Goal: Task Accomplishment & Management: Manage account settings

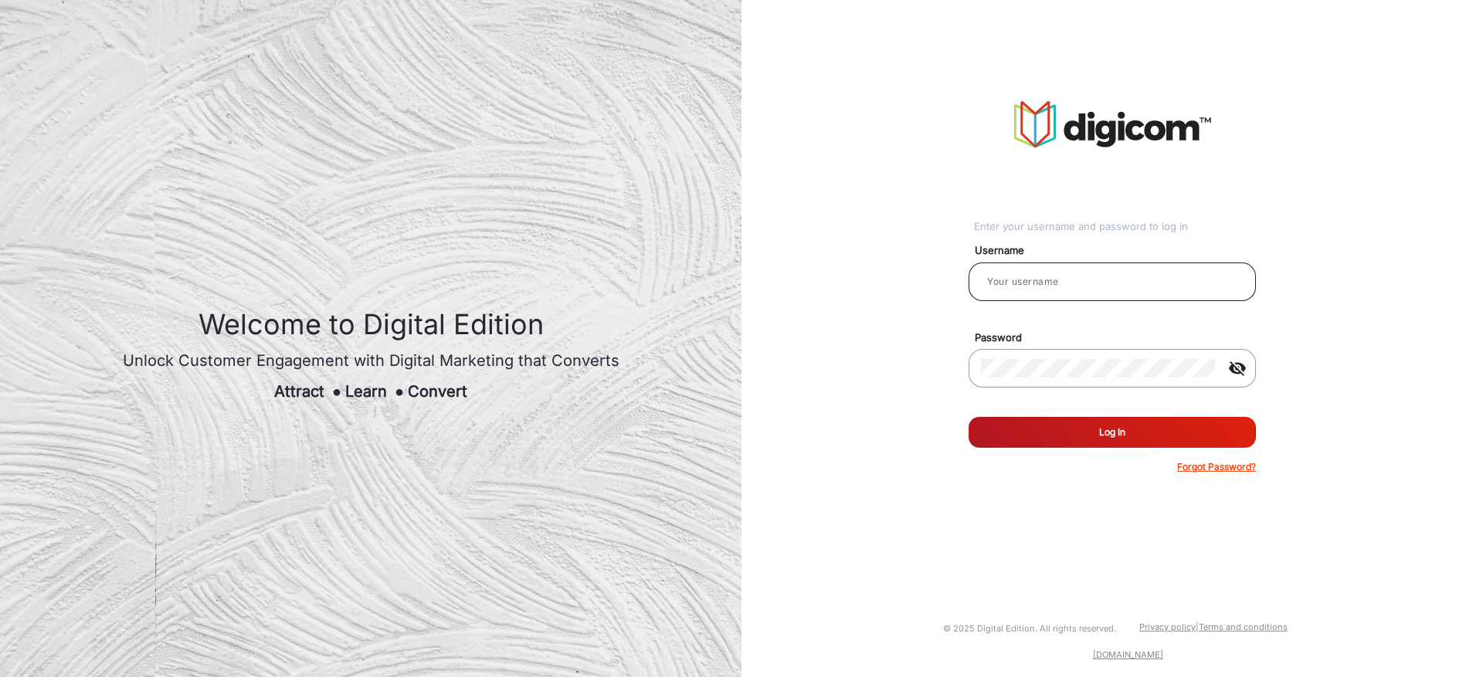
click at [1022, 289] on input "email" at bounding box center [1112, 282] width 263 height 19
type input "prabhu_admin"
click at [1120, 433] on button "Log In" at bounding box center [1112, 432] width 287 height 31
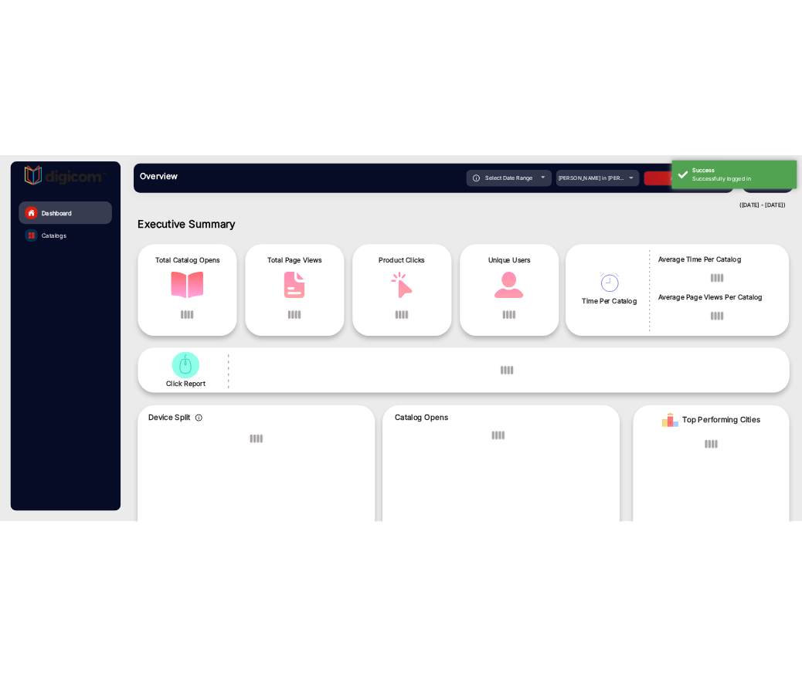
scroll to position [12, 0]
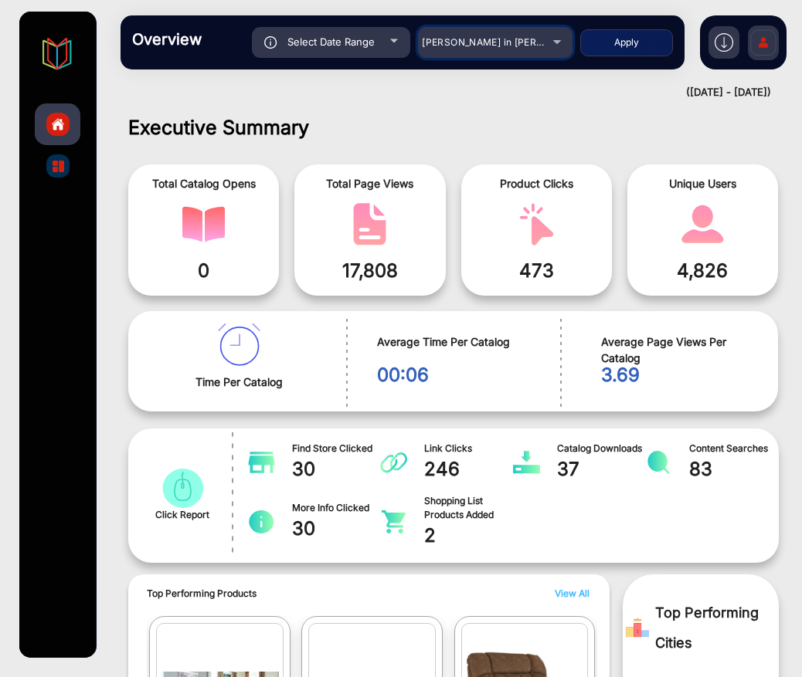
click at [552, 42] on div "[PERSON_NAME] in [PERSON_NAME]" at bounding box center [495, 42] width 154 height 19
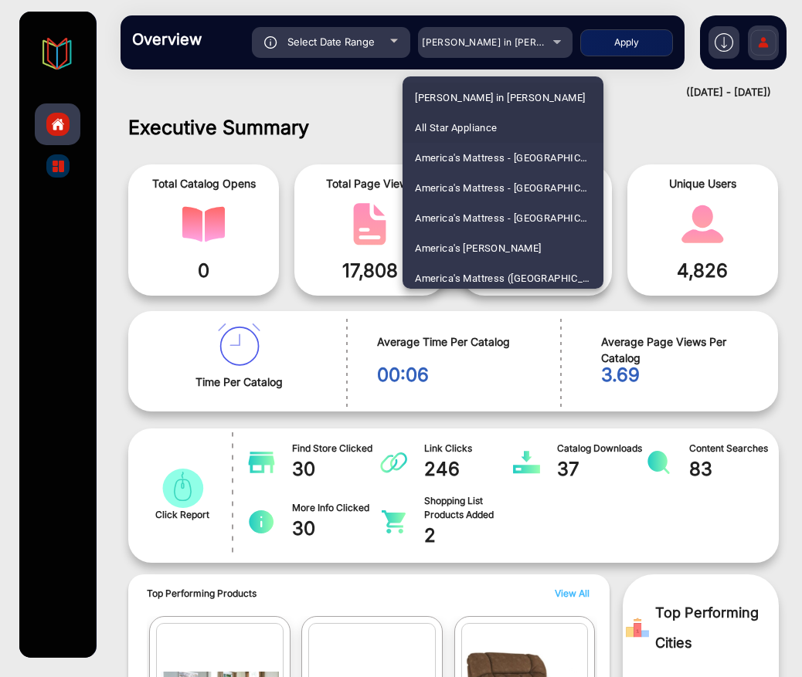
click at [528, 125] on mat-option "All Star Appliance" at bounding box center [502, 128] width 201 height 30
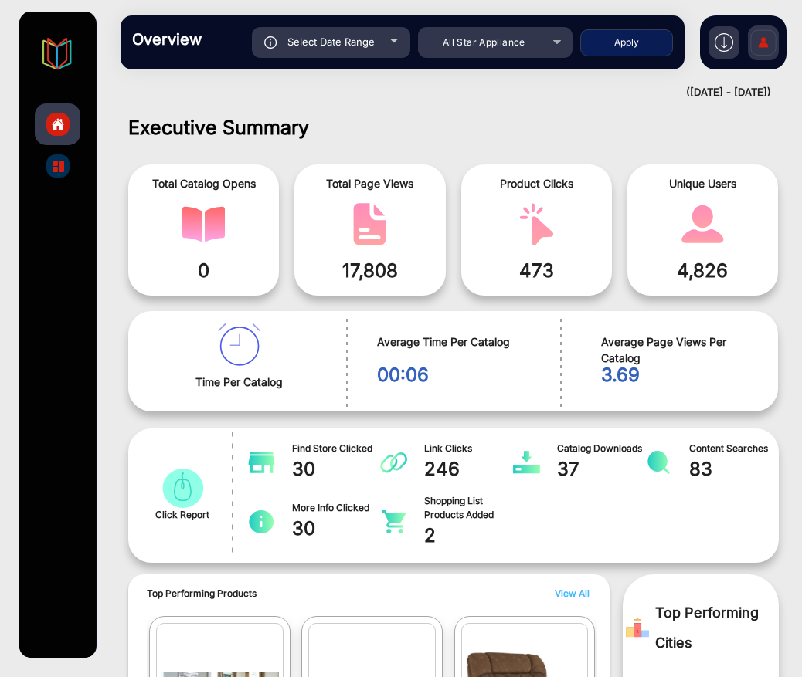
click at [618, 43] on button "Apply" at bounding box center [626, 42] width 93 height 27
click at [762, 42] on img at bounding box center [763, 45] width 32 height 54
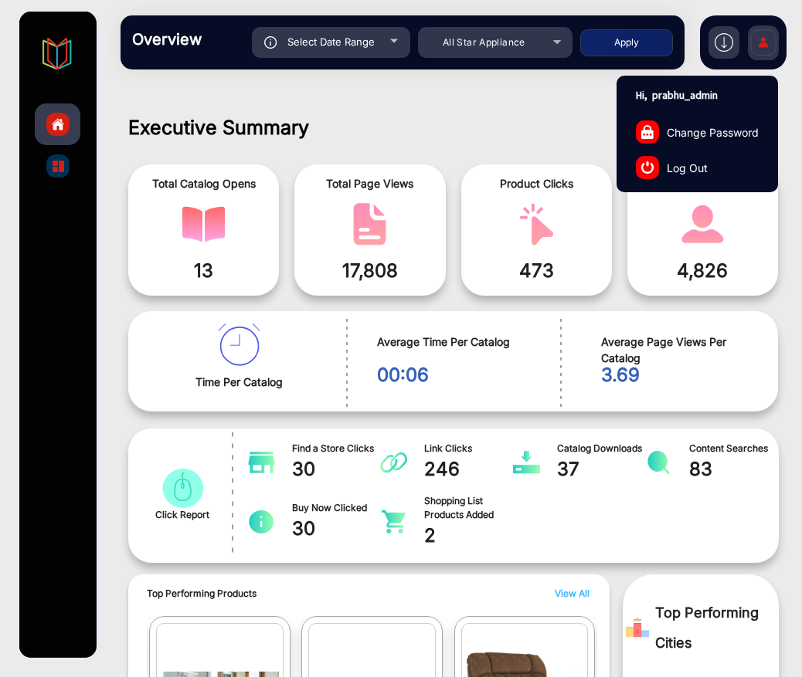
click at [701, 168] on span "Log Out" at bounding box center [687, 167] width 41 height 16
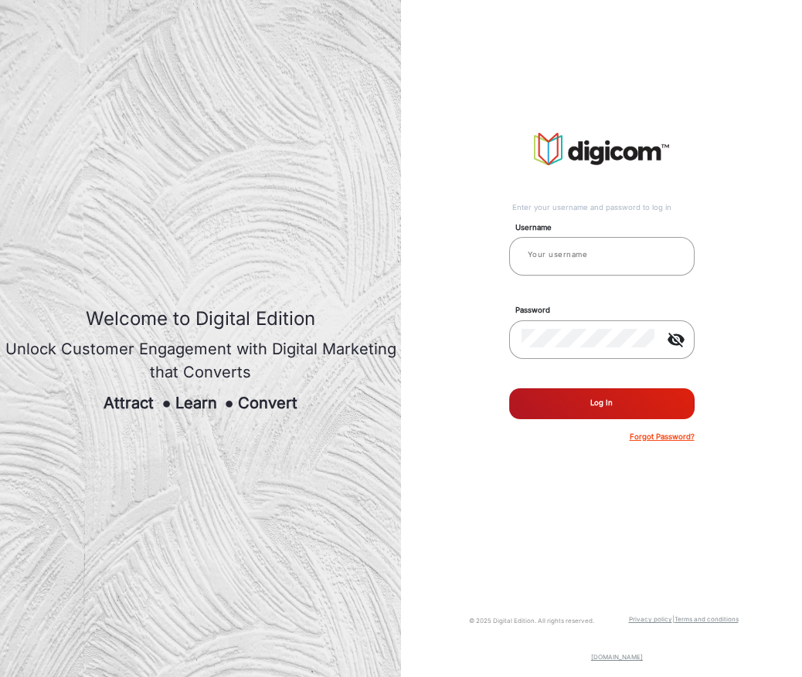
type input "prabhu_admin"
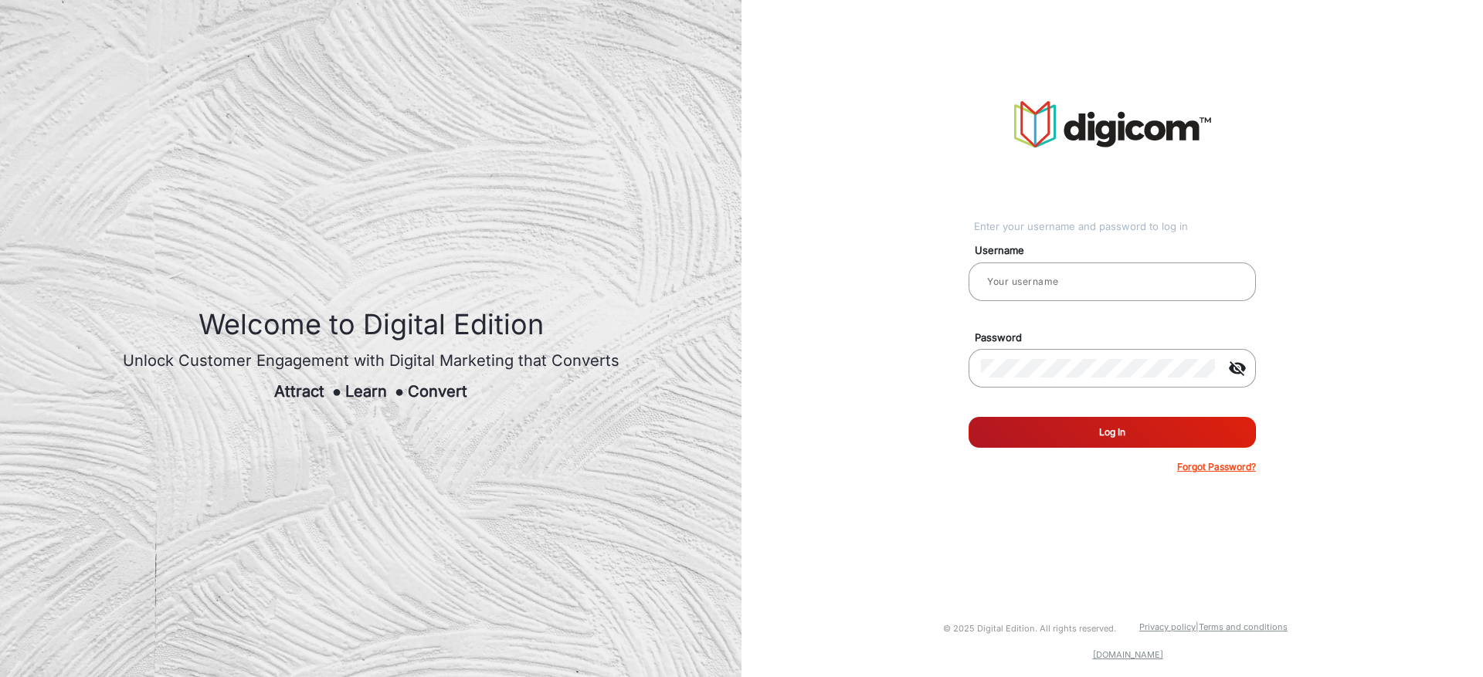
type input "prabhu_admin"
click at [1072, 433] on button "Log In" at bounding box center [1112, 432] width 287 height 31
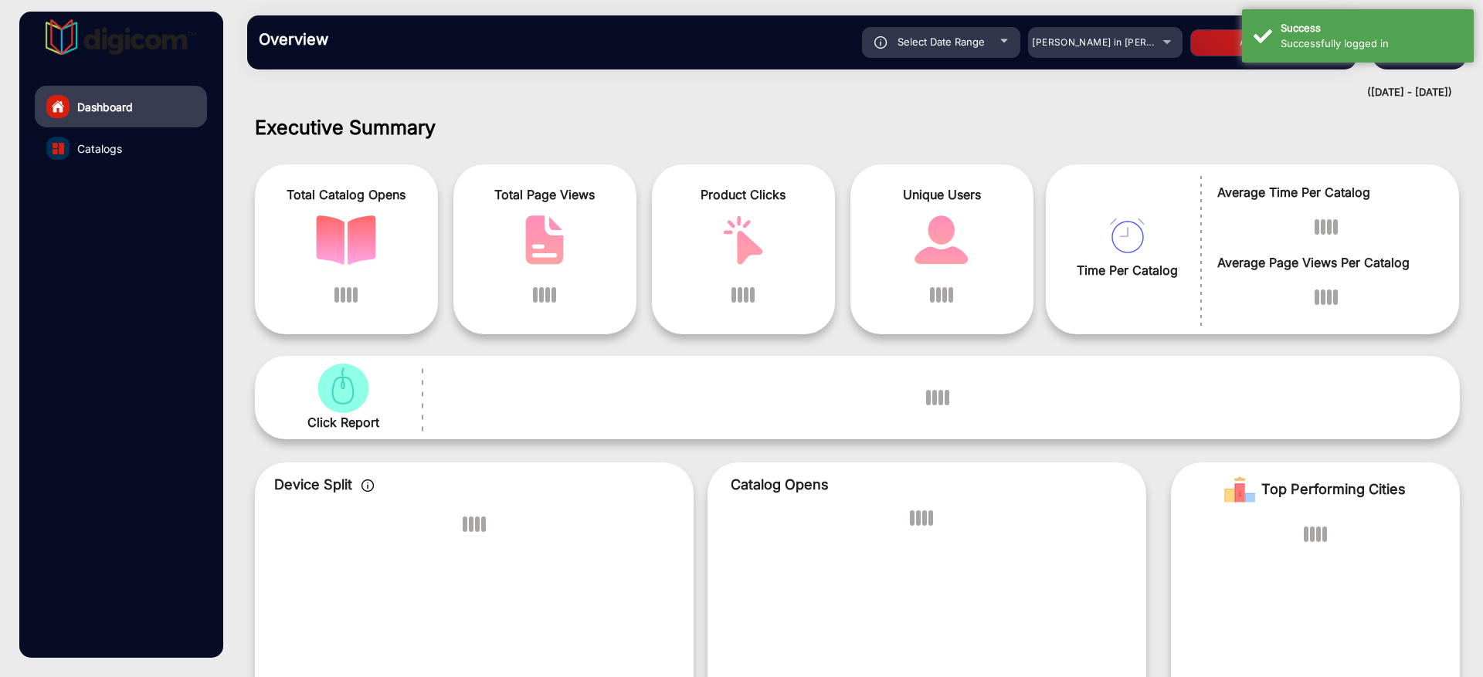
scroll to position [12, 0]
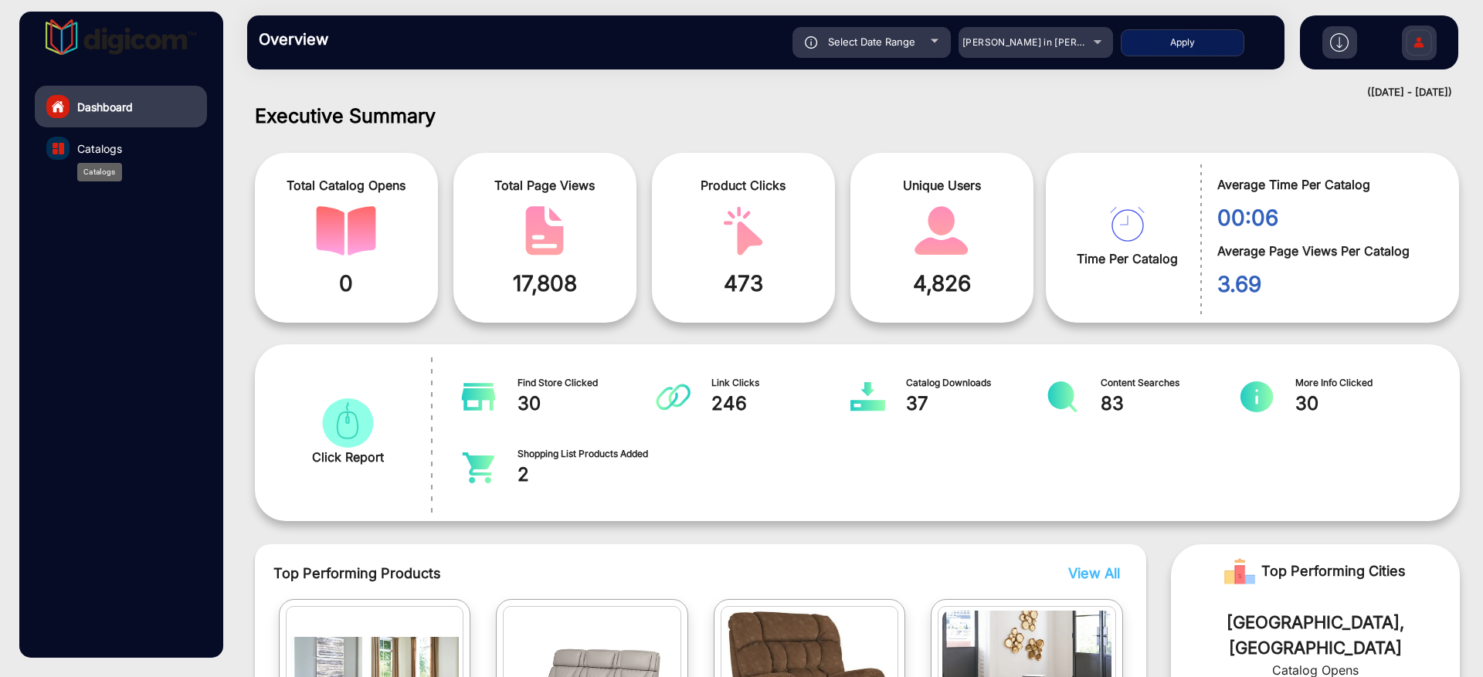
click at [114, 163] on div "Catalogs" at bounding box center [99, 172] width 45 height 19
click at [102, 154] on span "Catalogs" at bounding box center [99, 149] width 45 height 16
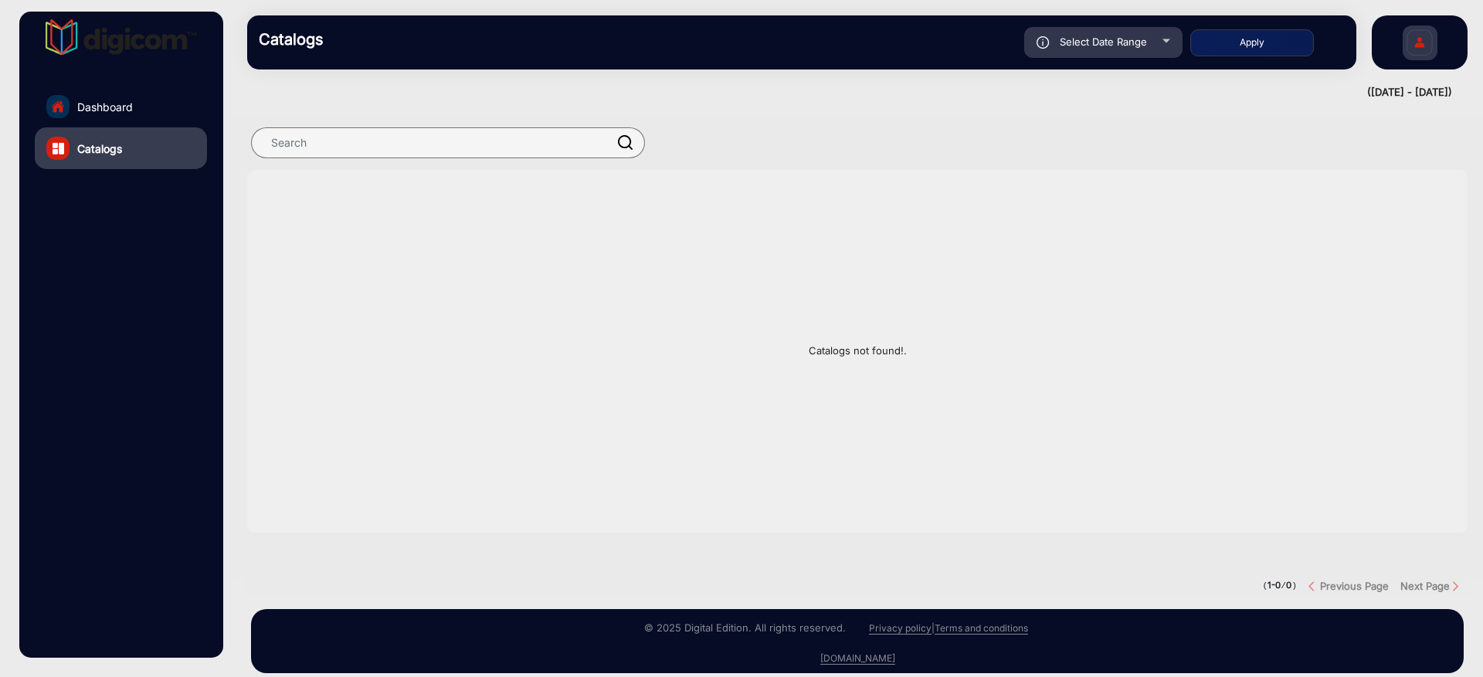
click at [1146, 46] on span "Select Date Range" at bounding box center [1103, 42] width 87 height 12
type input "[DATE]"
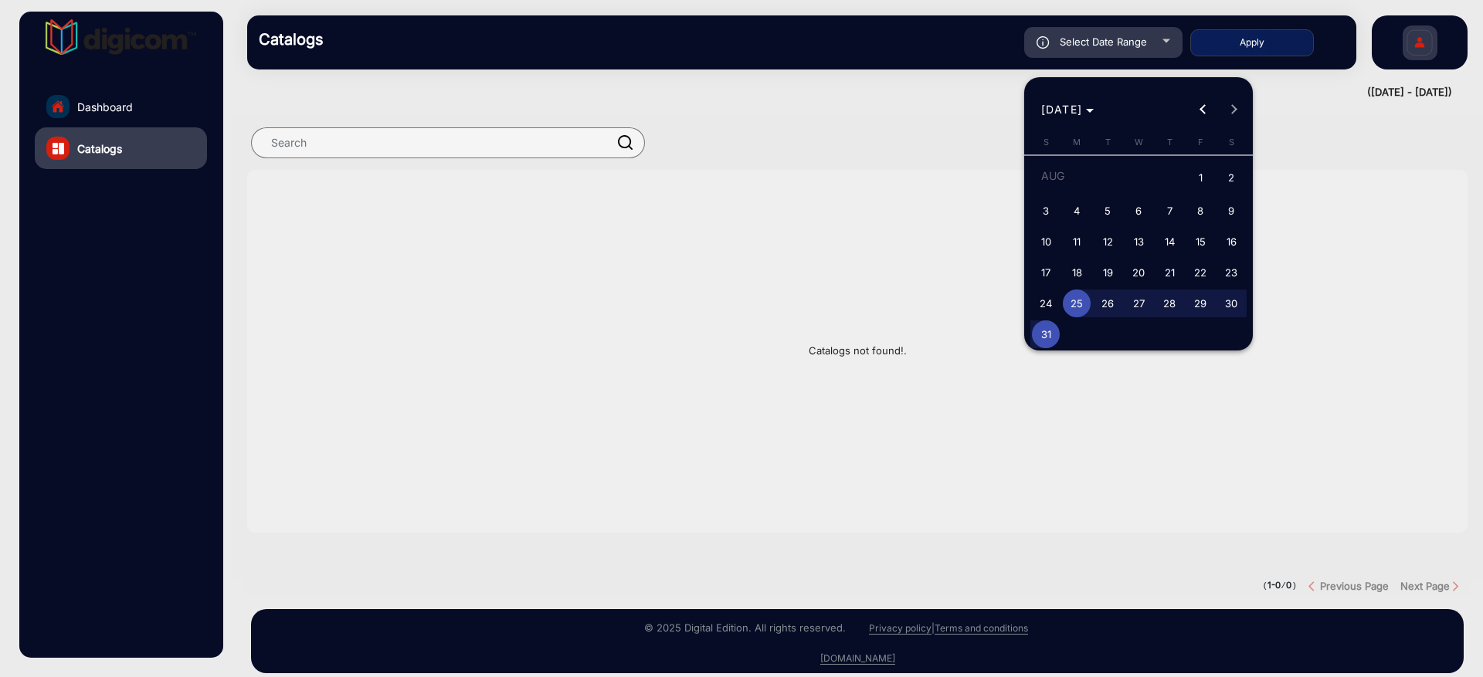
click at [1041, 233] on span "10" at bounding box center [1046, 242] width 28 height 28
type input "[DATE]"
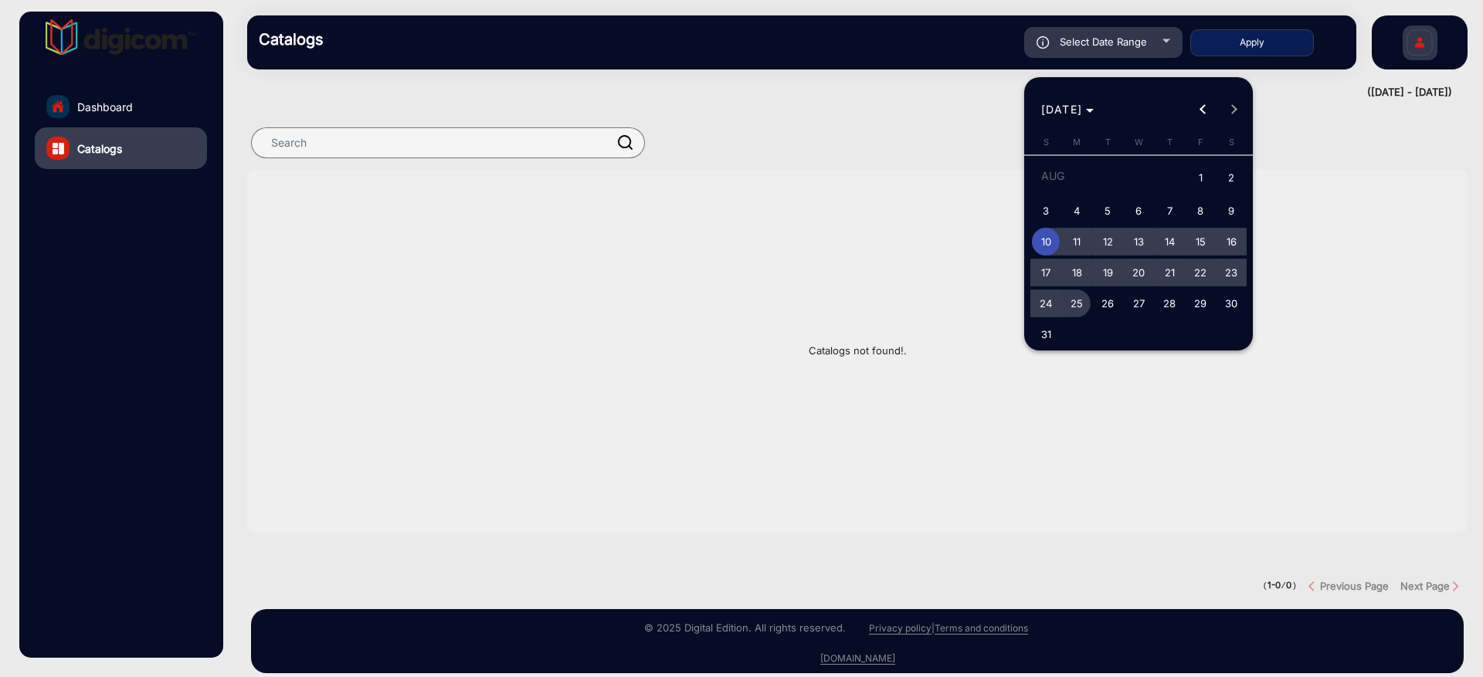
click at [1078, 306] on span "25" at bounding box center [1077, 304] width 28 height 28
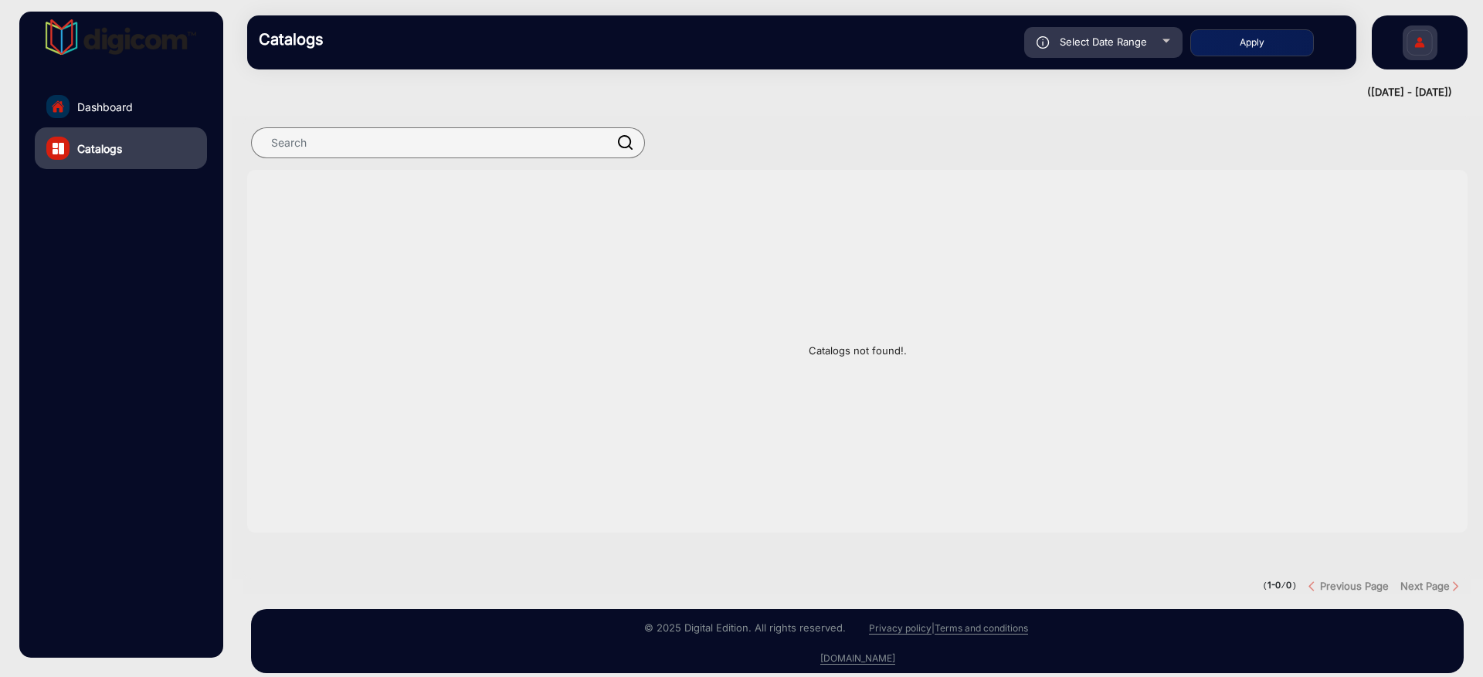
type input "[DATE]"
click at [1279, 44] on button "Apply" at bounding box center [1252, 42] width 124 height 27
type input "[DATE]"
click at [1154, 44] on div "Select Date Range" at bounding box center [1103, 42] width 158 height 31
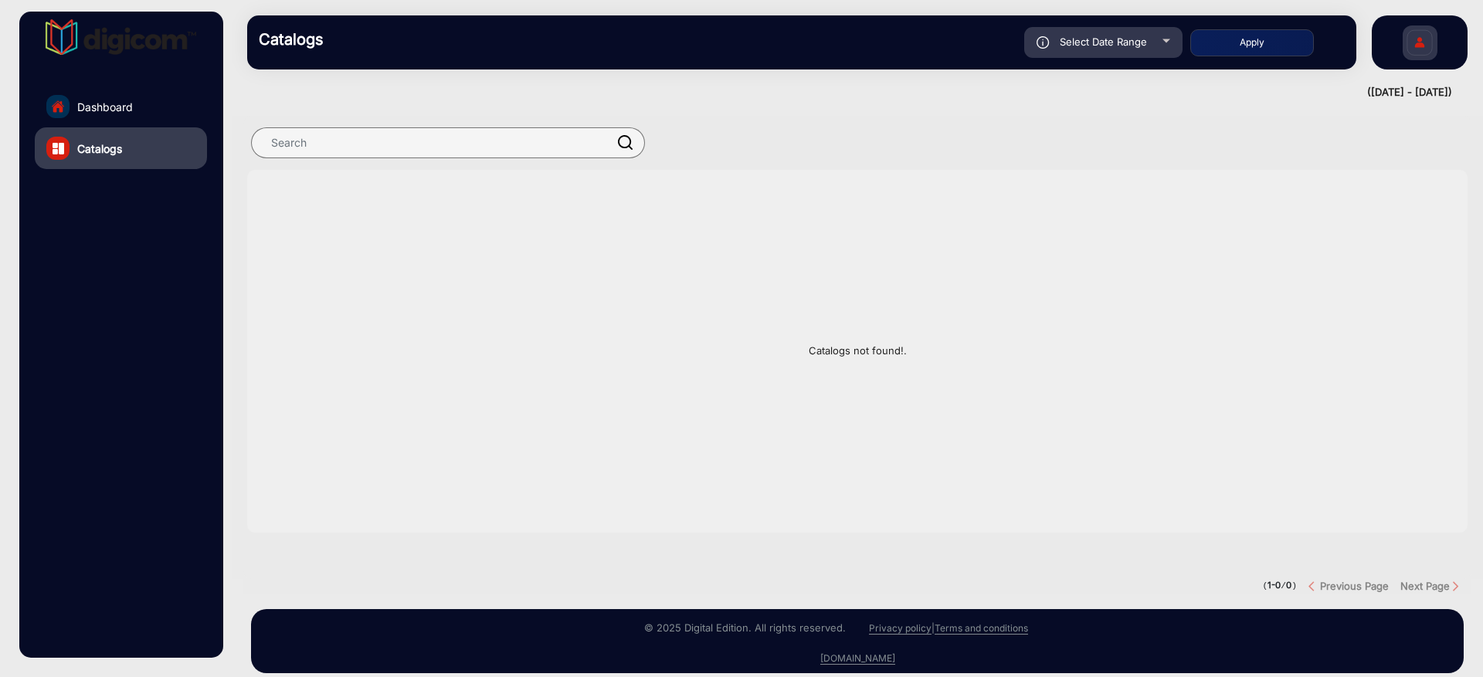
type input "[DATE]"
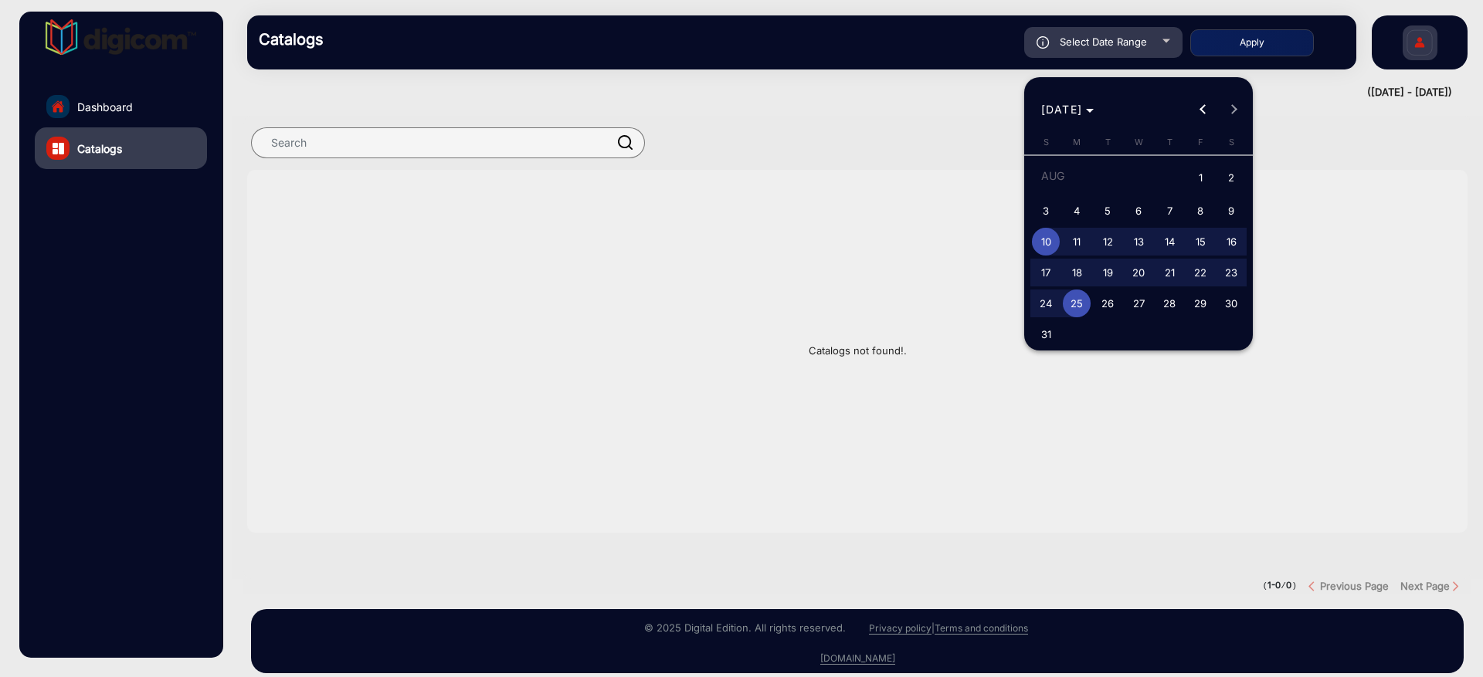
click at [905, 82] on div at bounding box center [741, 338] width 1483 height 677
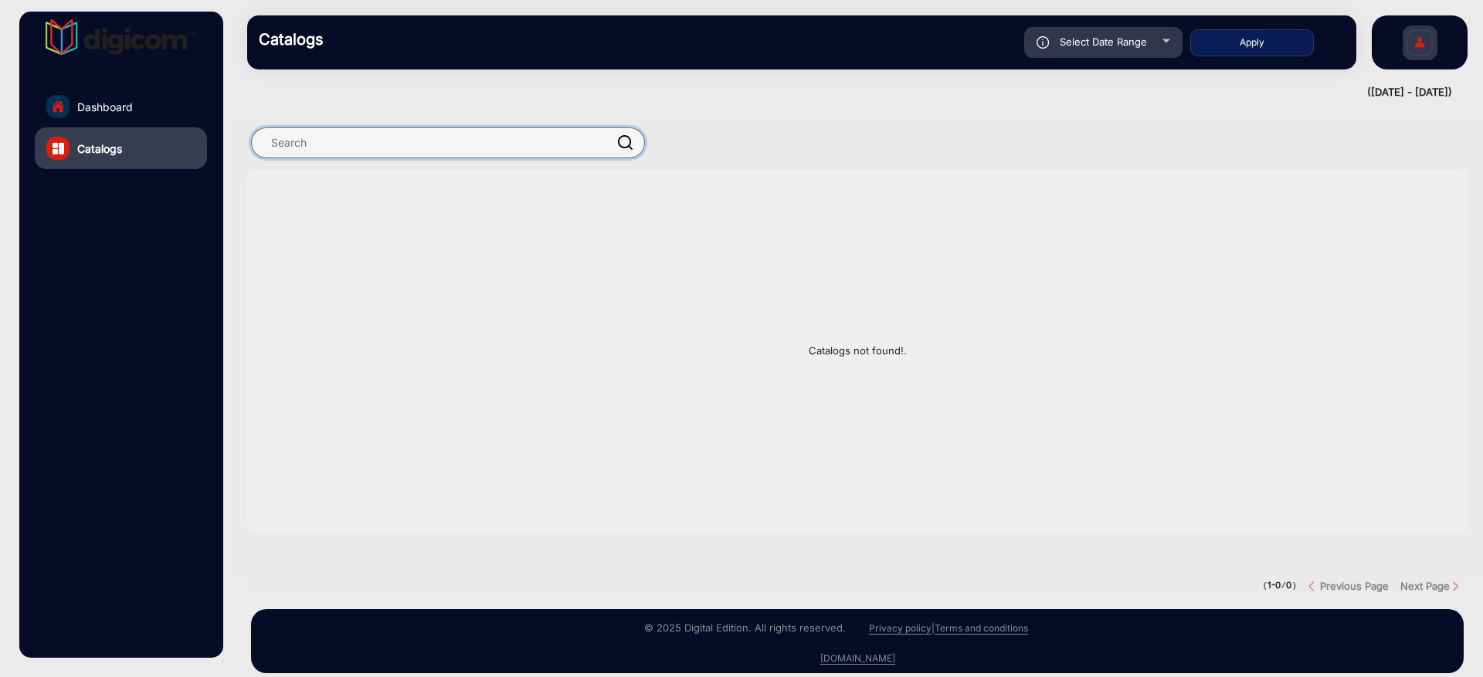
click at [560, 150] on input "text" at bounding box center [448, 142] width 394 height 31
click at [107, 103] on span "Dashboard" at bounding box center [105, 107] width 56 height 16
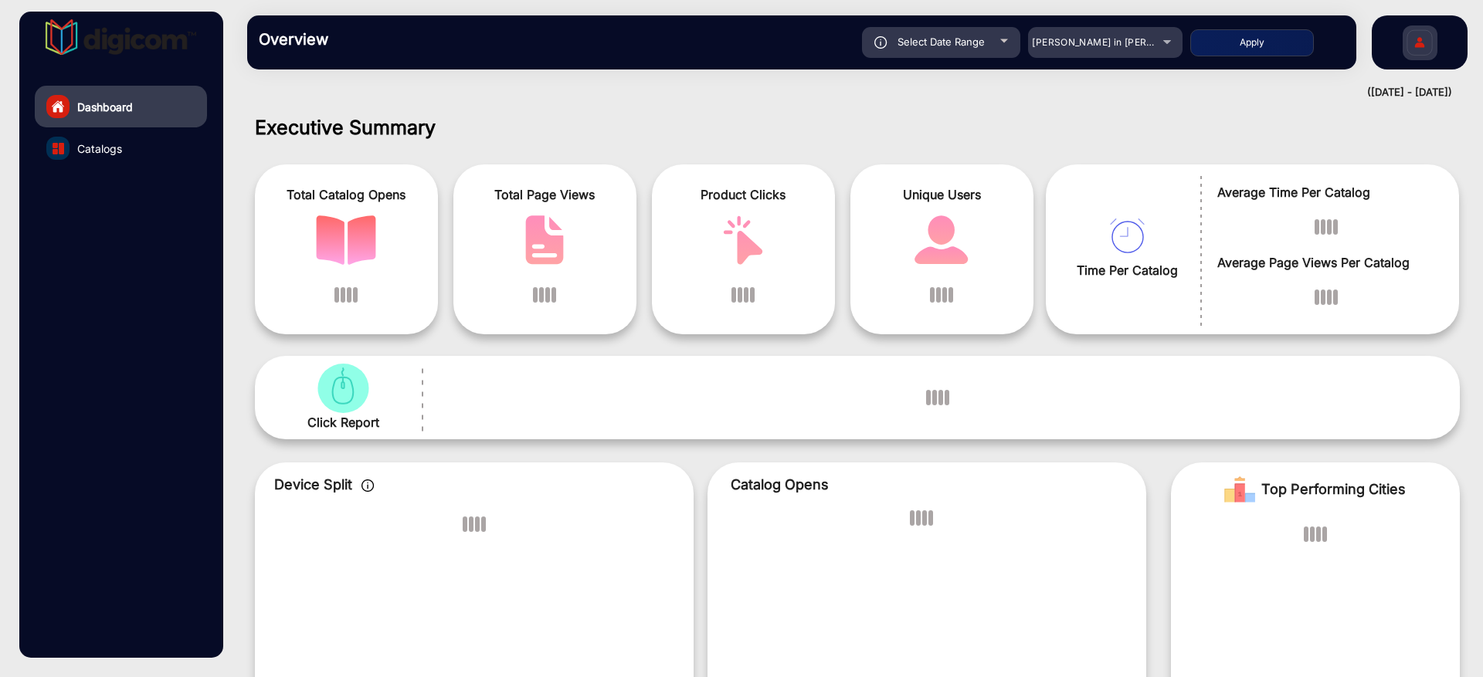
scroll to position [12, 0]
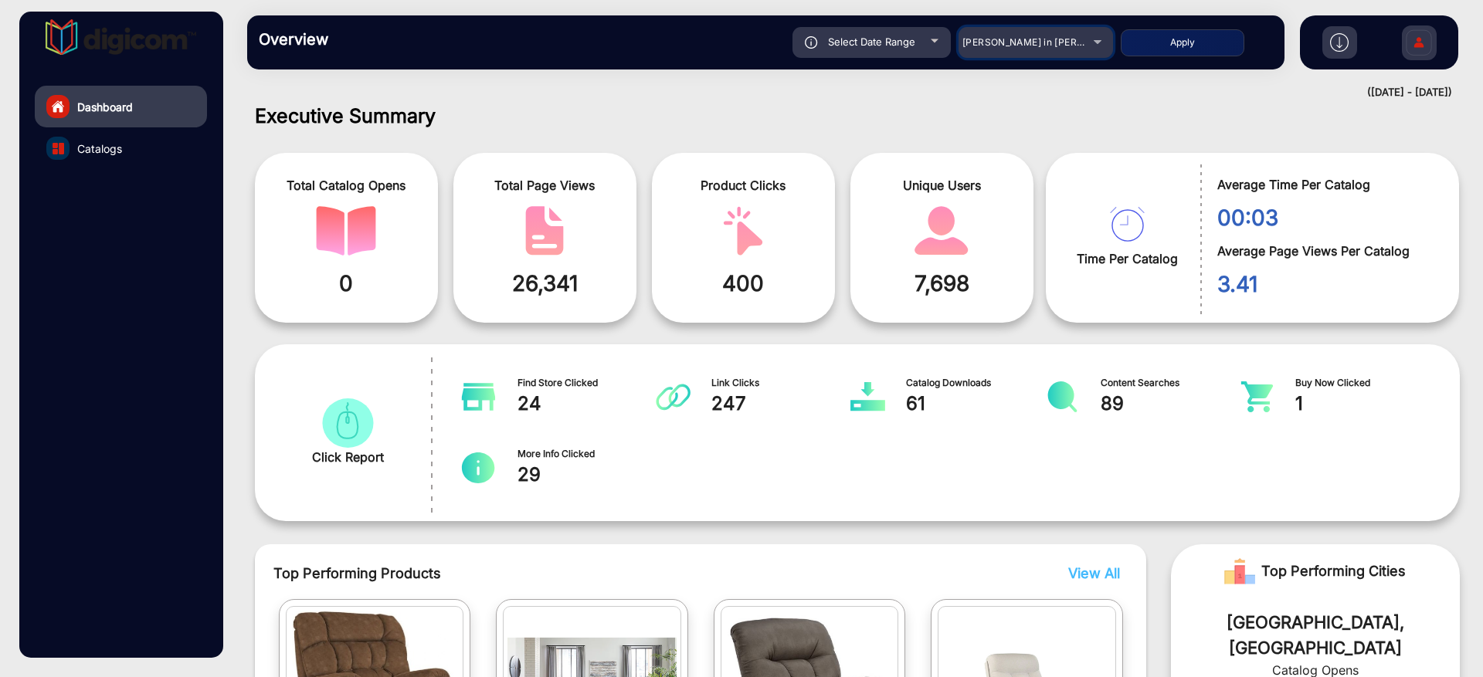
click at [1079, 47] on span "[PERSON_NAME] in [PERSON_NAME]" at bounding box center [1048, 42] width 171 height 12
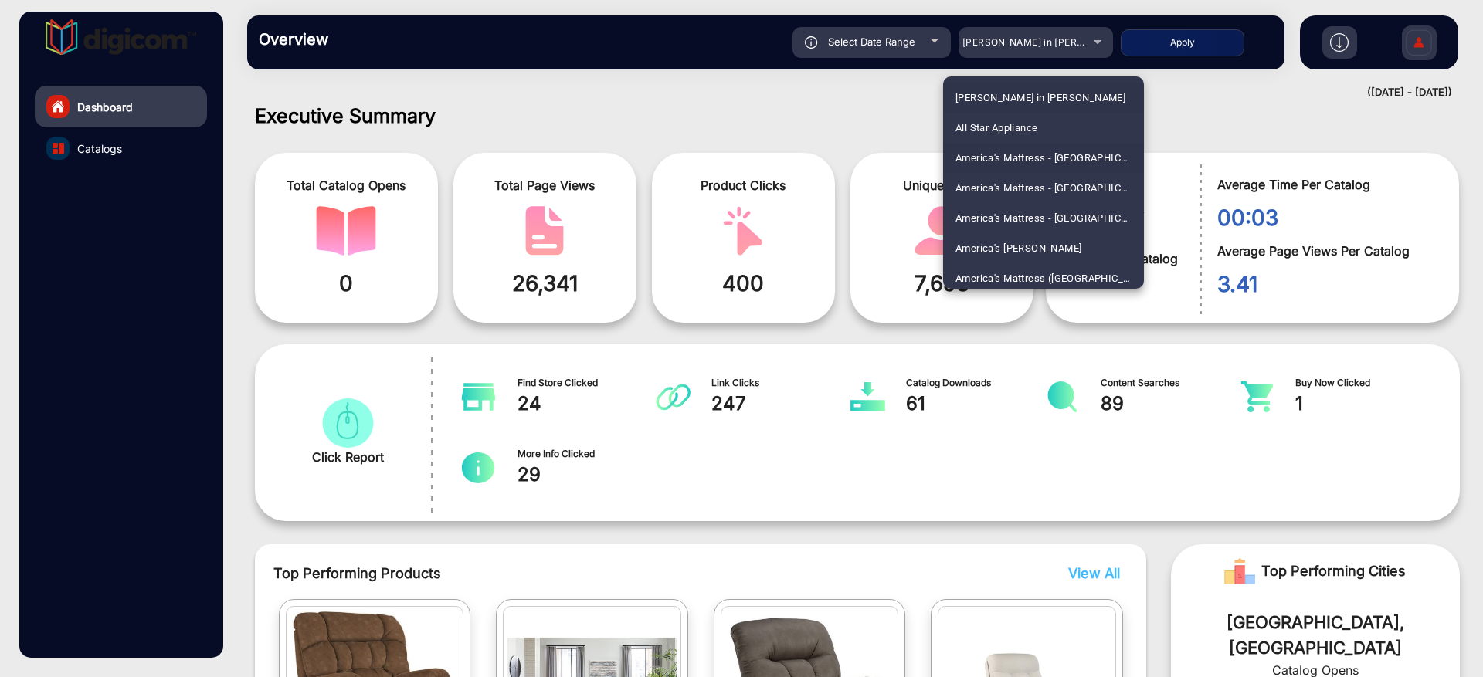
click at [1037, 165] on span "America's Mattress - [GEOGRAPHIC_DATA]" at bounding box center [1044, 158] width 176 height 30
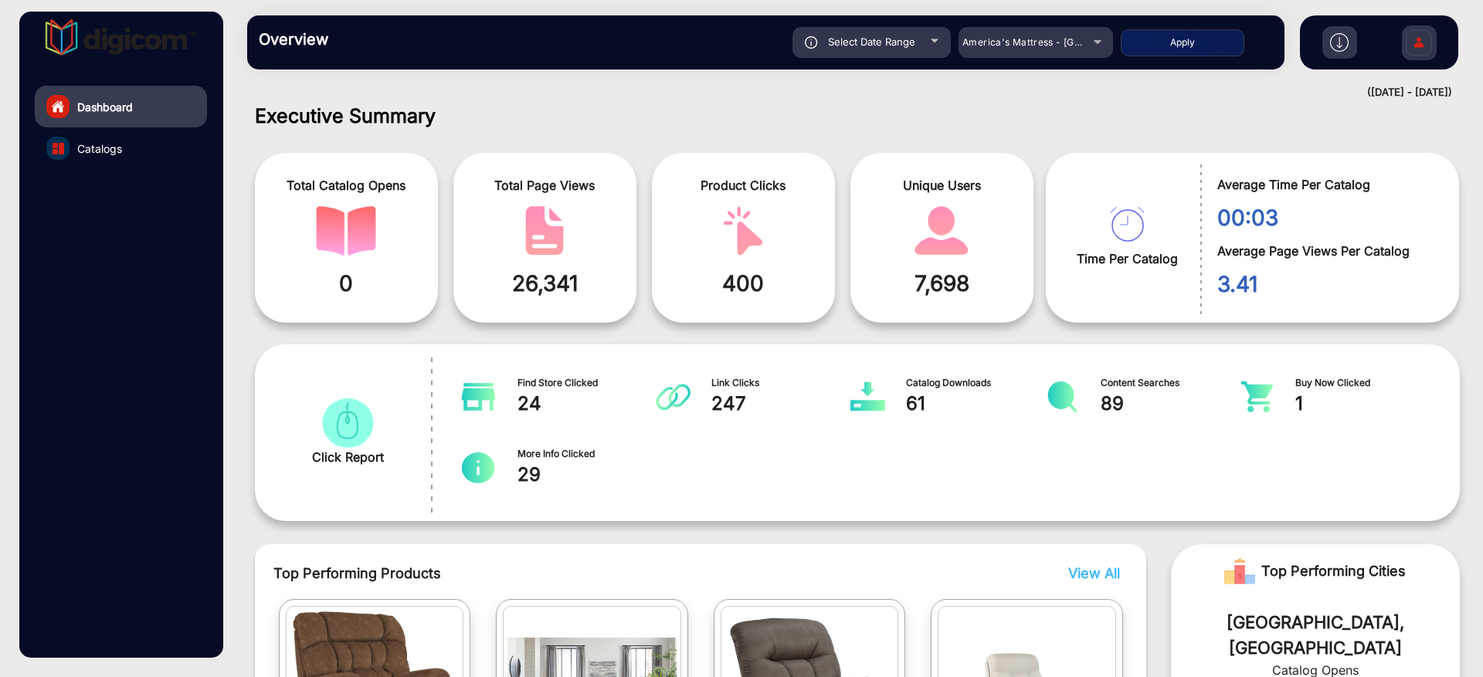
click at [1206, 39] on button "Apply" at bounding box center [1183, 42] width 124 height 27
type input "[DATE]"
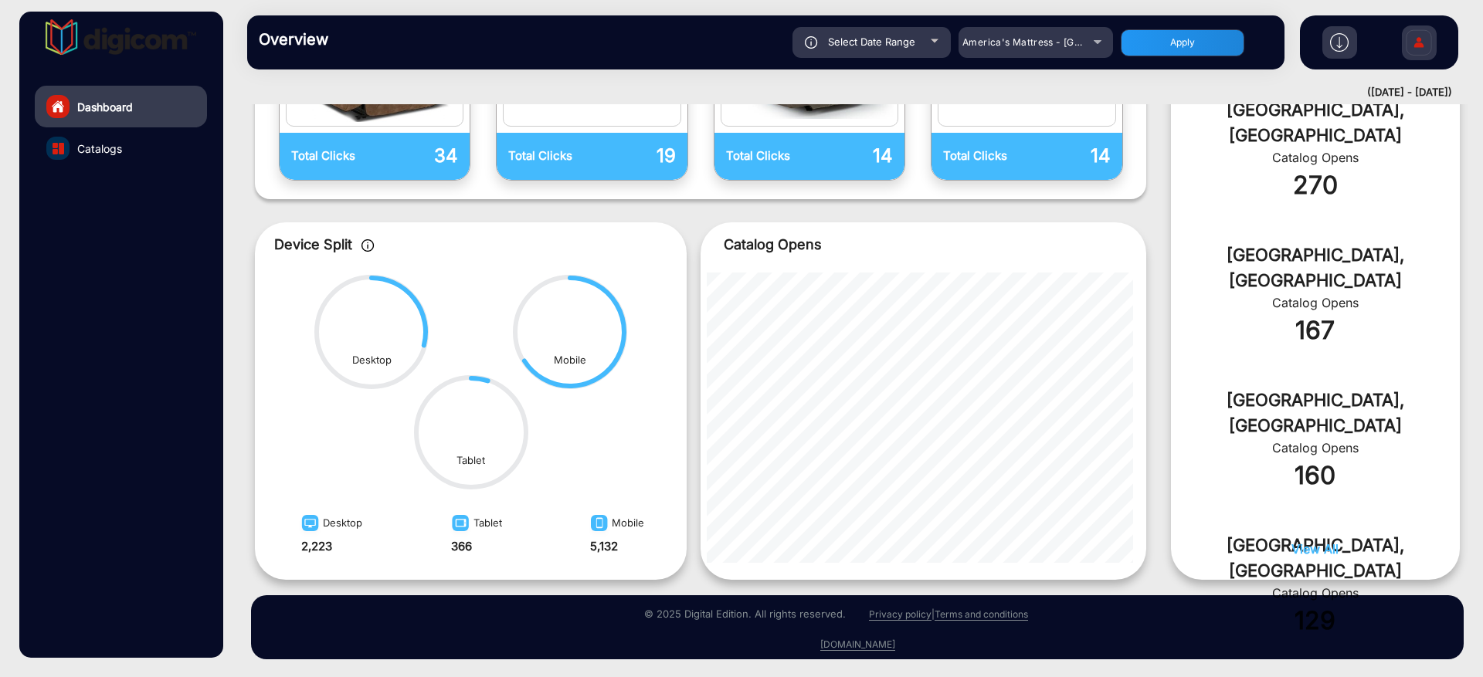
scroll to position [671, 0]
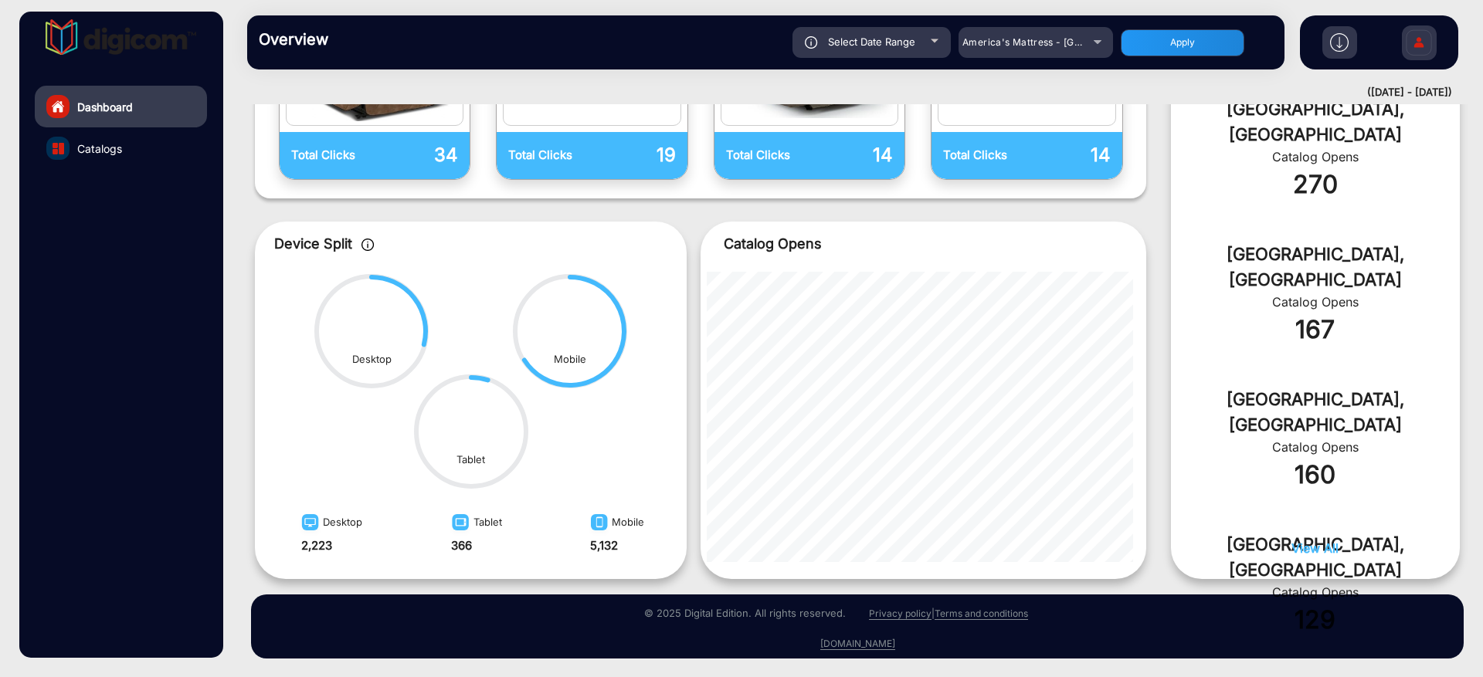
click at [1307, 545] on span "View All" at bounding box center [1315, 548] width 47 height 15
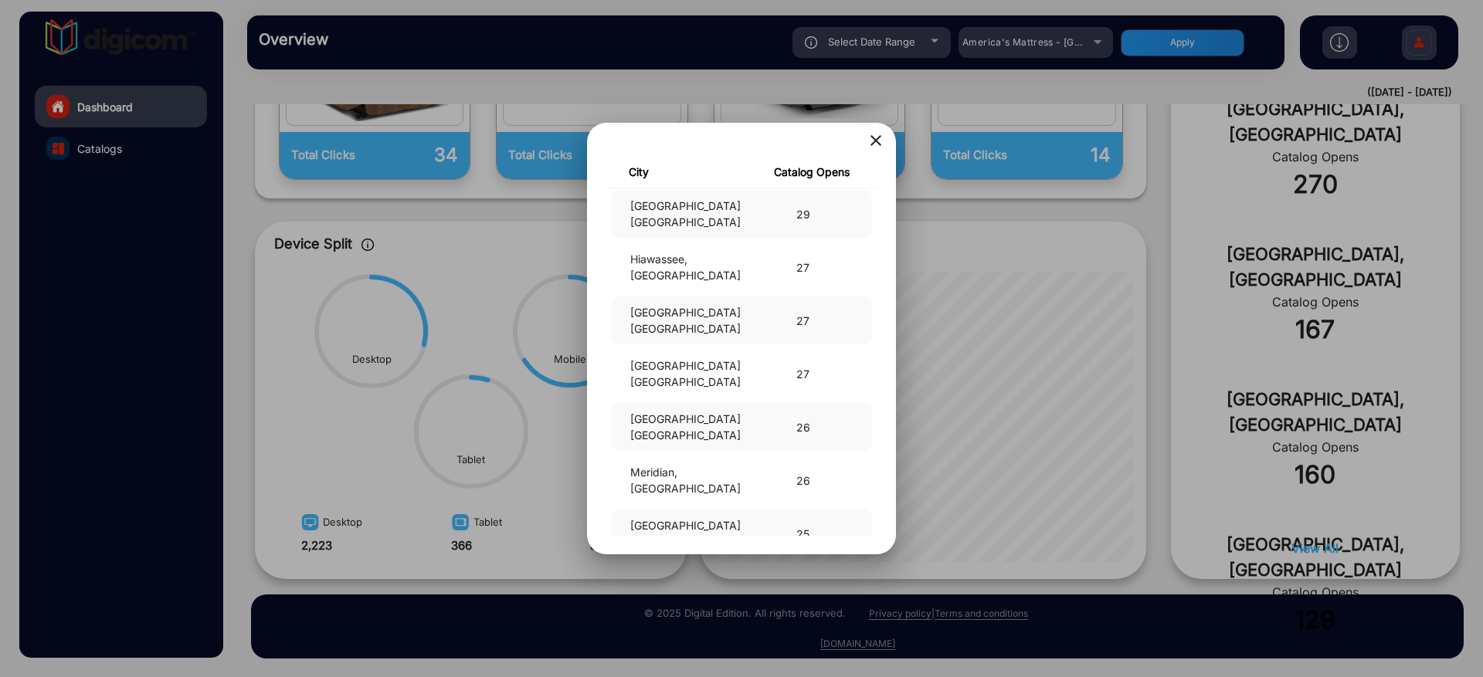
scroll to position [1761, 0]
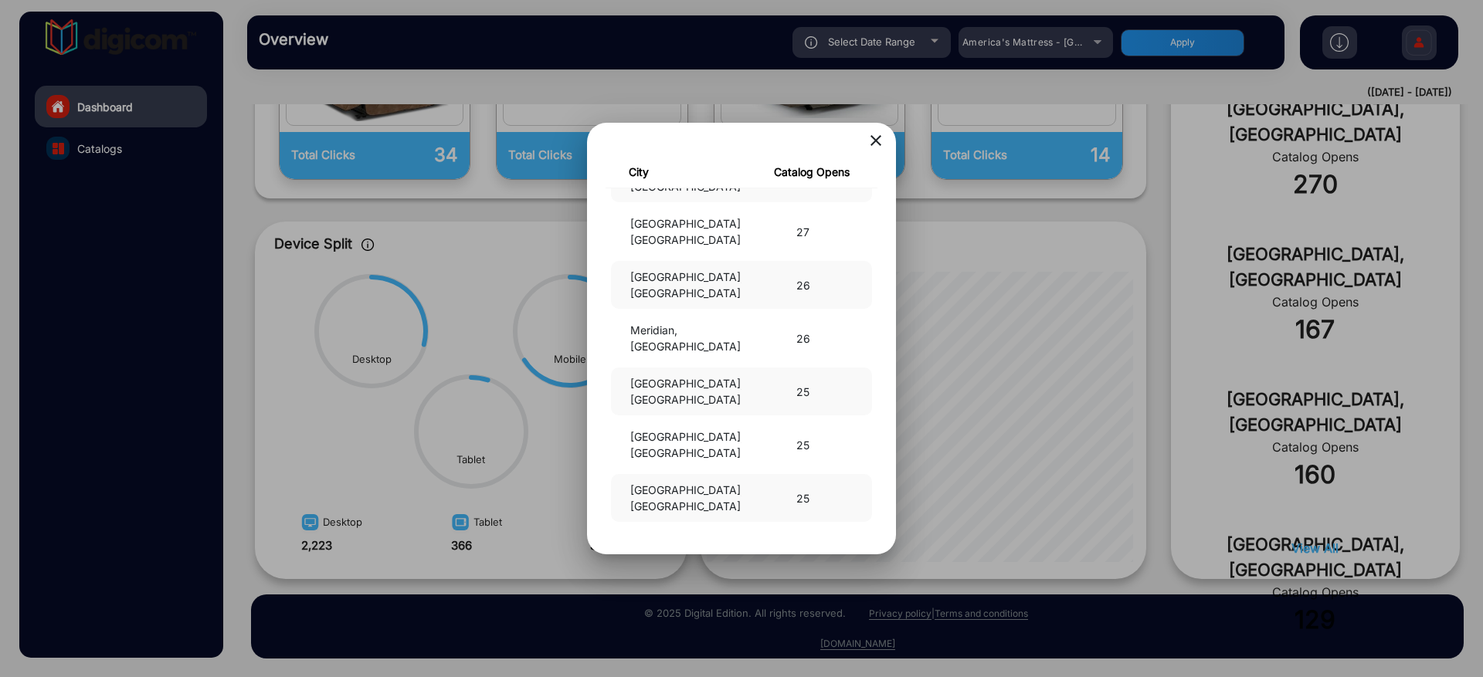
click at [874, 142] on mat-icon "close" at bounding box center [876, 140] width 19 height 19
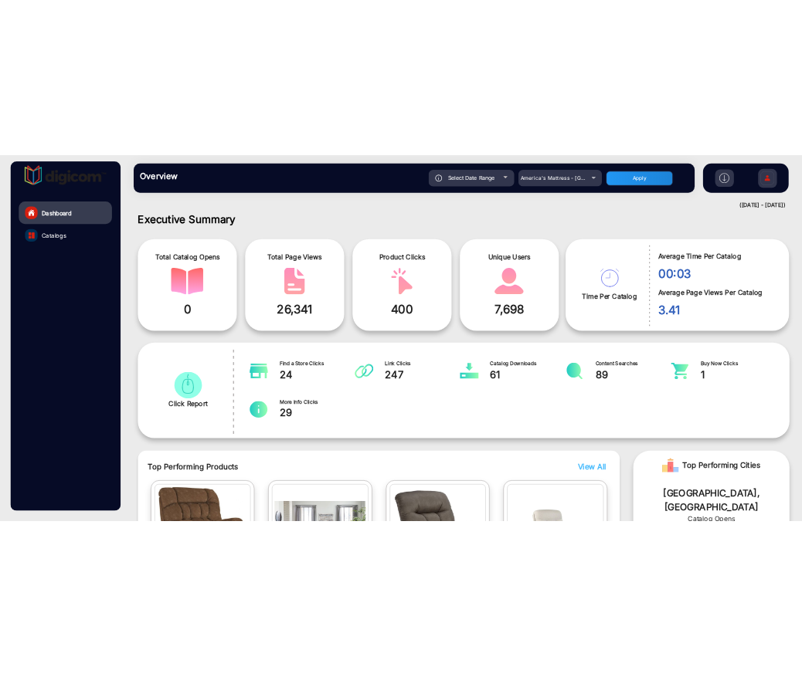
scroll to position [0, 0]
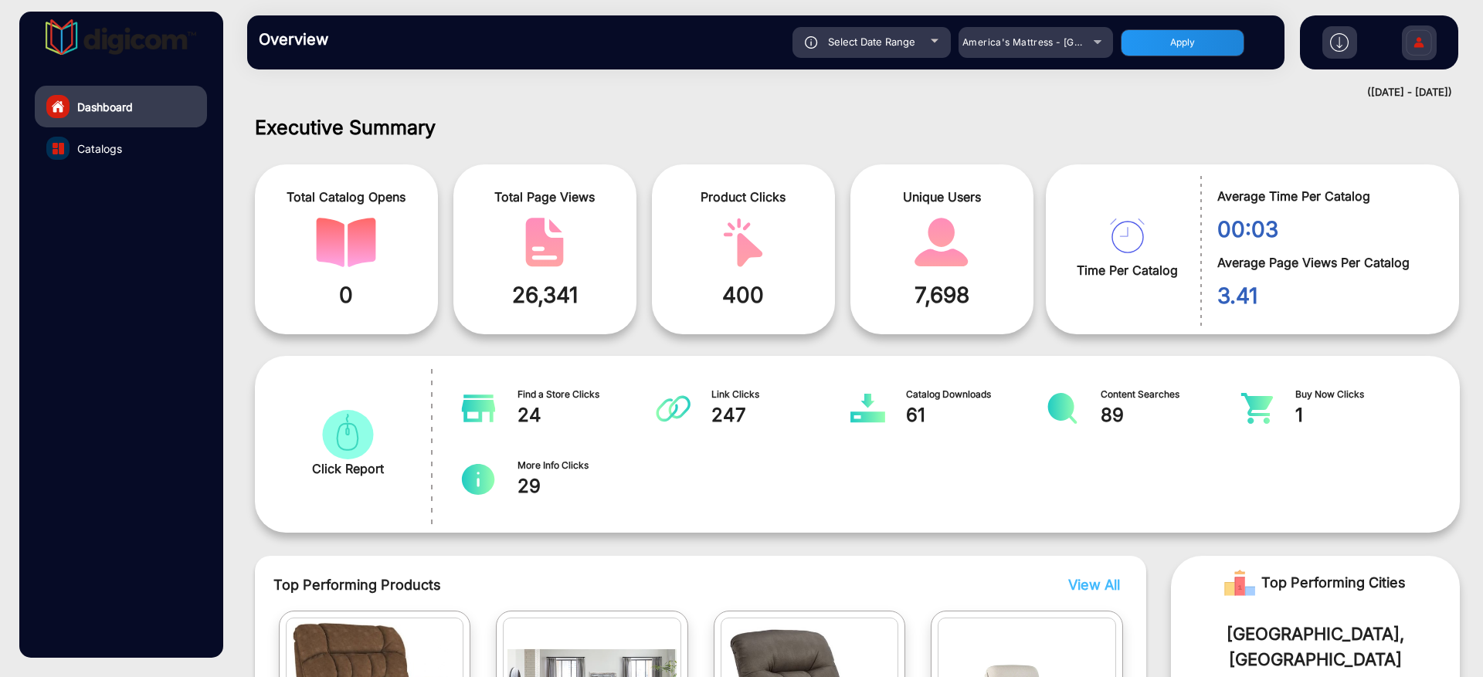
click at [1414, 46] on img at bounding box center [1419, 45] width 32 height 54
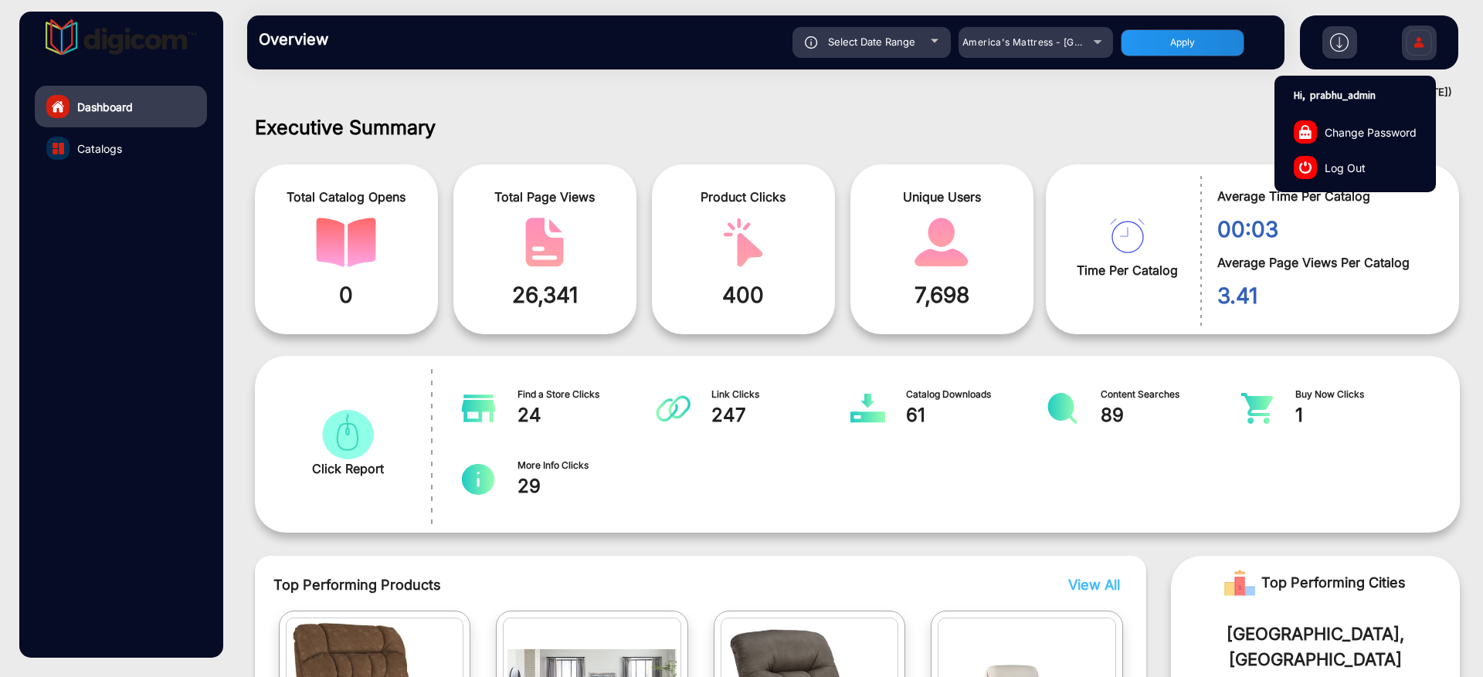
click at [1346, 175] on span "Log Out" at bounding box center [1345, 167] width 41 height 16
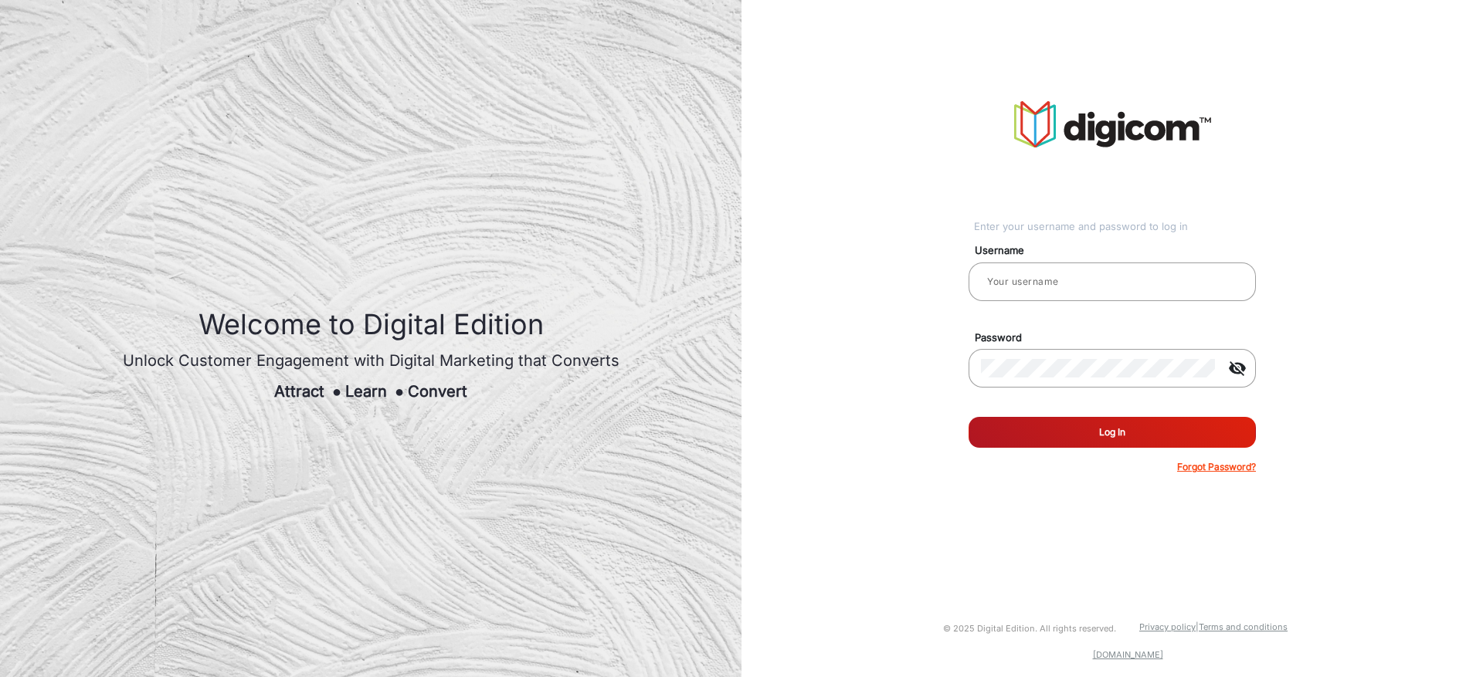
type input "prabhu_admin"
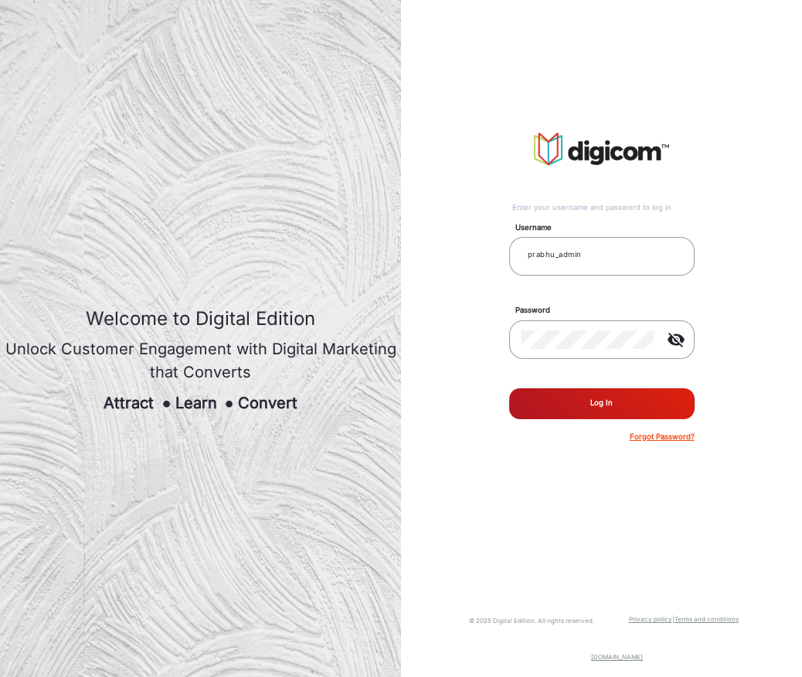
click at [599, 413] on button "Log In" at bounding box center [601, 404] width 185 height 31
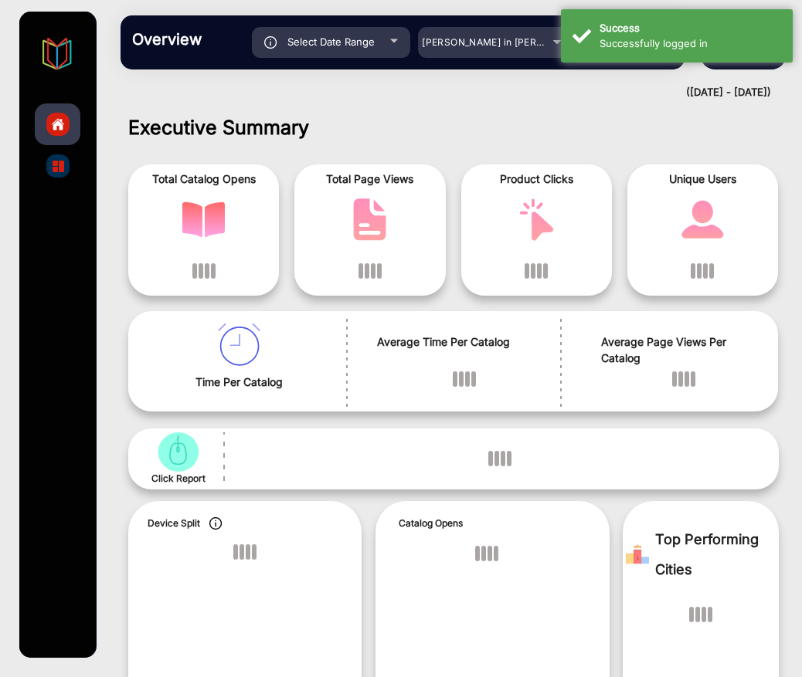
scroll to position [12, 0]
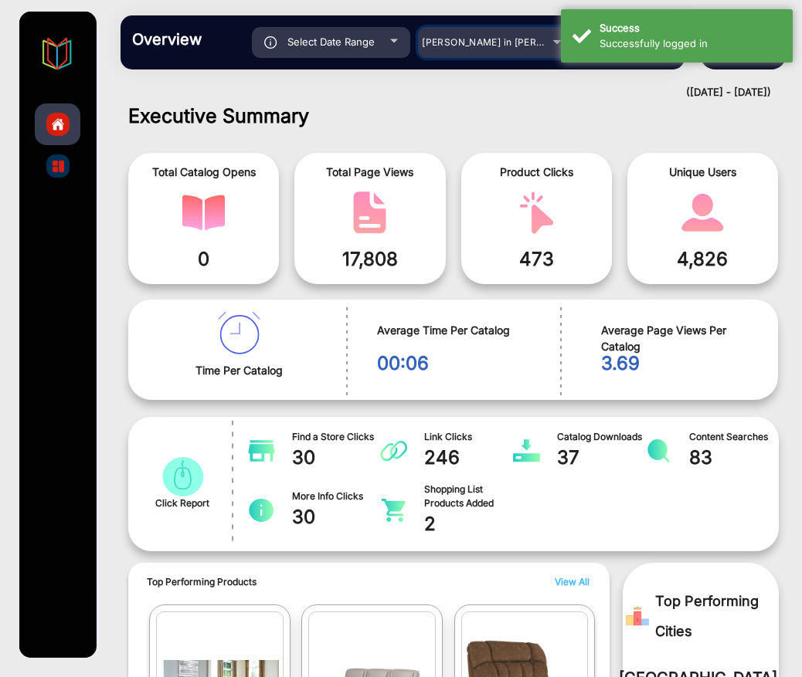
click at [480, 40] on span "[PERSON_NAME] in [PERSON_NAME]" at bounding box center [507, 42] width 171 height 12
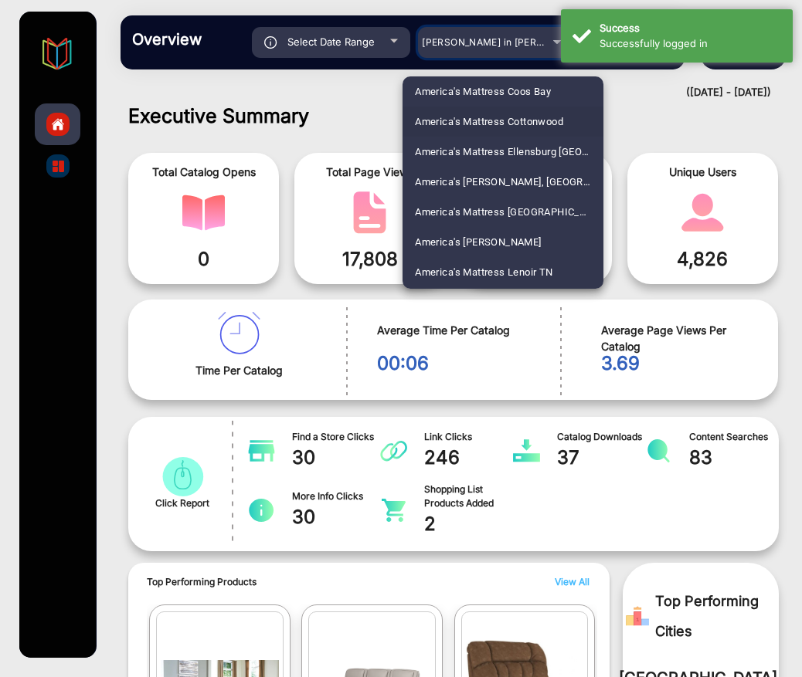
scroll to position [278, 0]
click at [479, 215] on span "America's Mattress [GEOGRAPHIC_DATA] [GEOGRAPHIC_DATA]" at bounding box center [503, 211] width 176 height 30
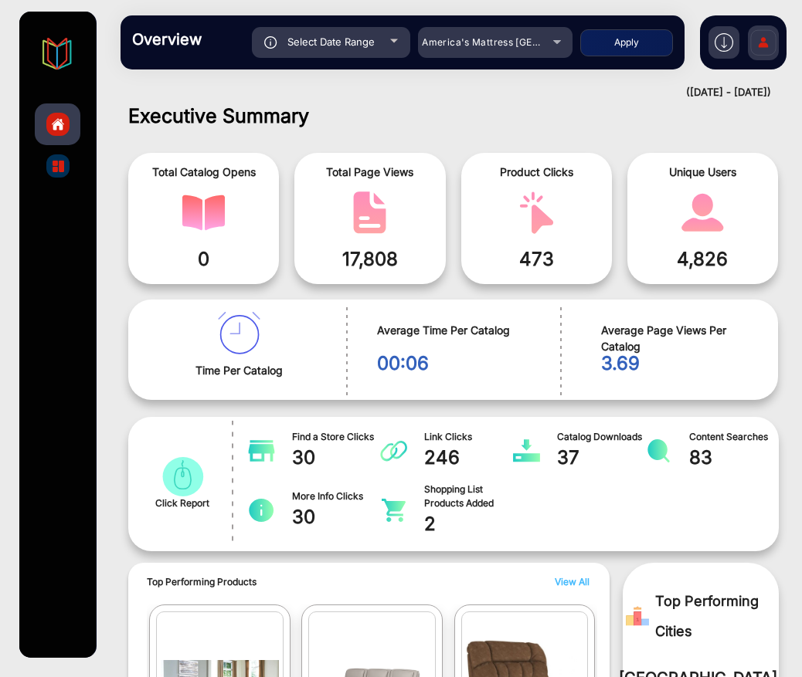
click at [642, 47] on button "Apply" at bounding box center [626, 42] width 93 height 27
type input "[DATE]"
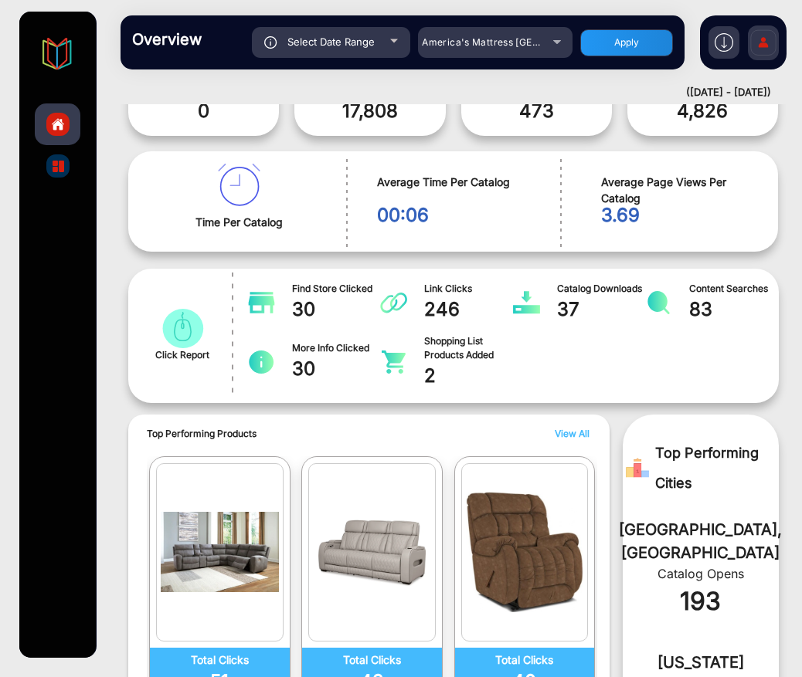
scroll to position [0, 0]
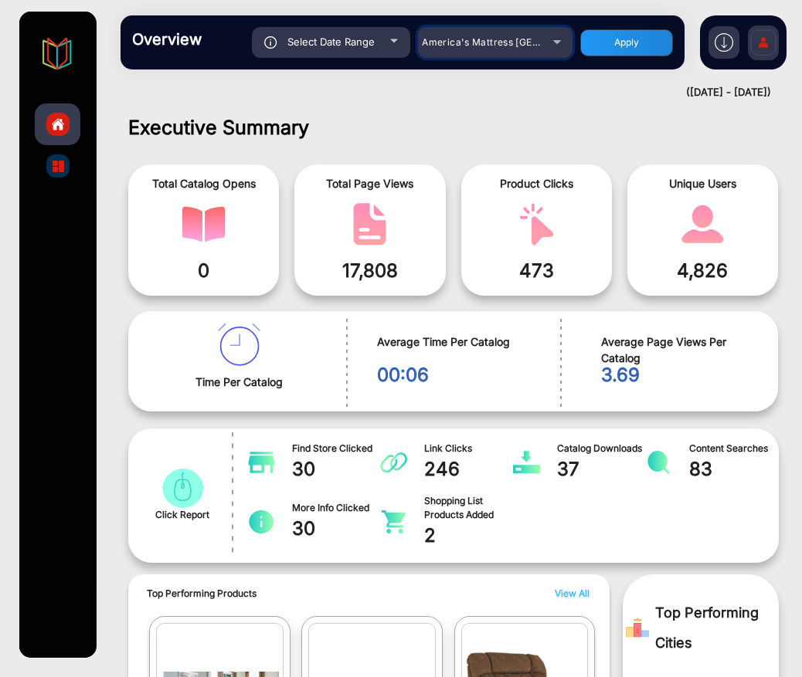
click at [469, 44] on span "America's Mattress [GEOGRAPHIC_DATA] [GEOGRAPHIC_DATA]" at bounding box center [570, 42] width 296 height 12
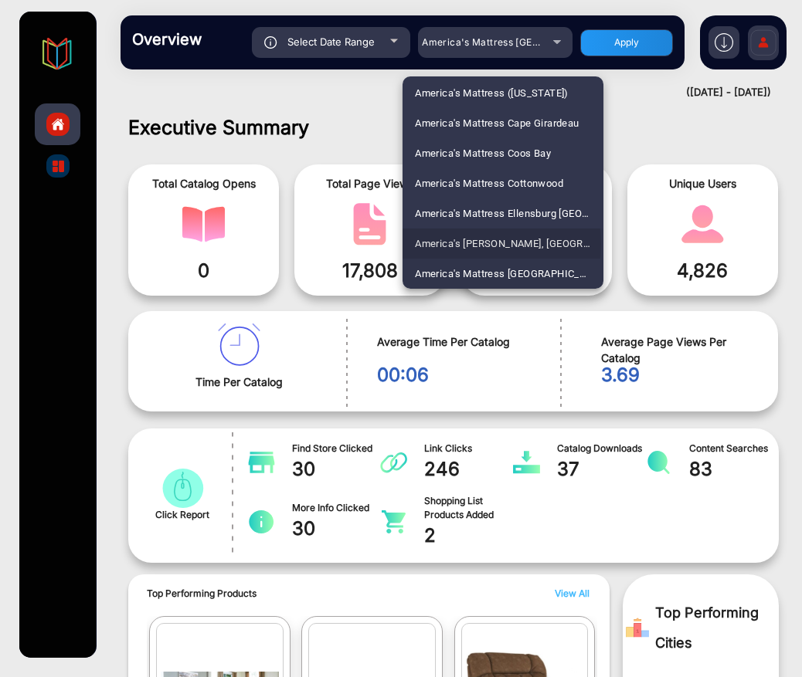
click at [477, 244] on span "America's [PERSON_NAME], [GEOGRAPHIC_DATA]" at bounding box center [503, 244] width 176 height 30
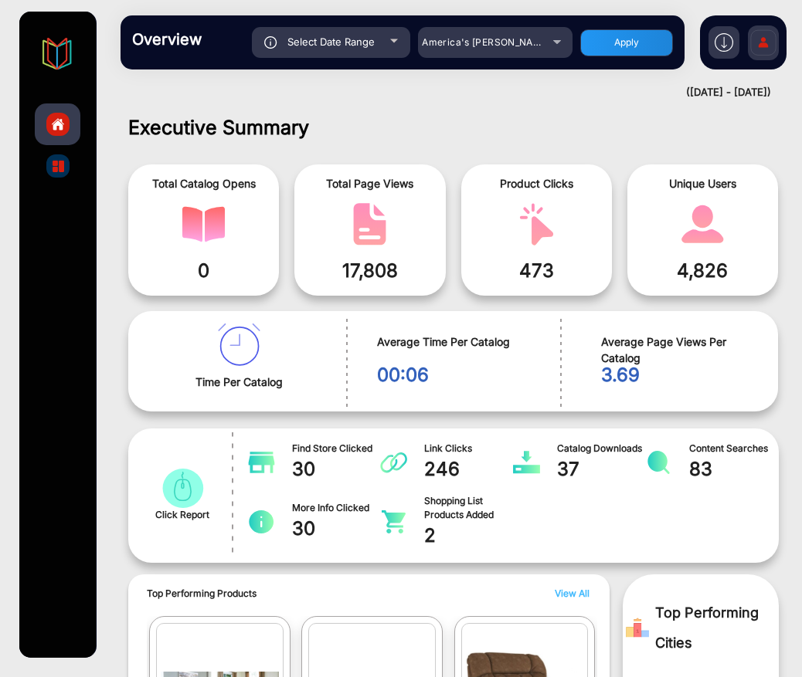
click at [631, 39] on button "Apply" at bounding box center [626, 42] width 93 height 27
type input "[DATE]"
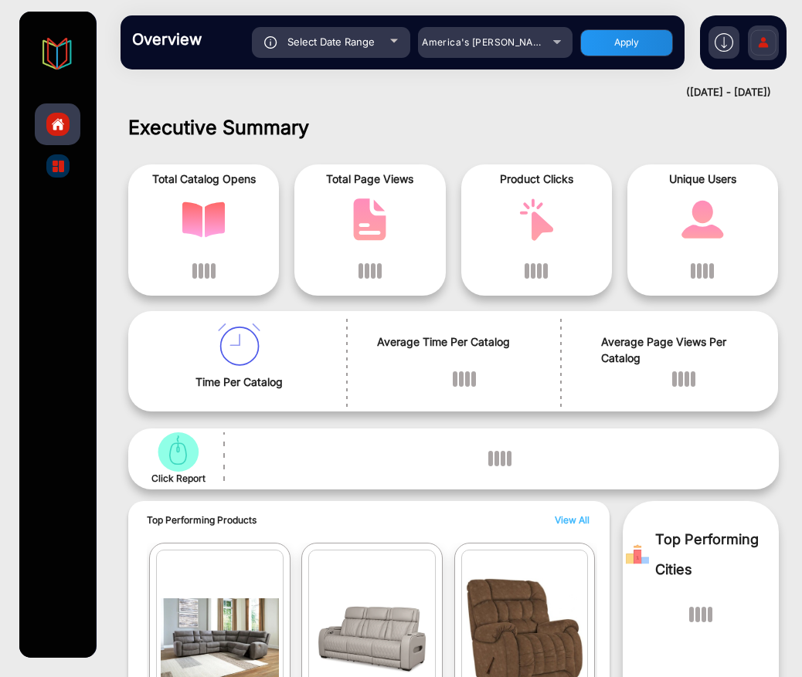
scroll to position [12, 0]
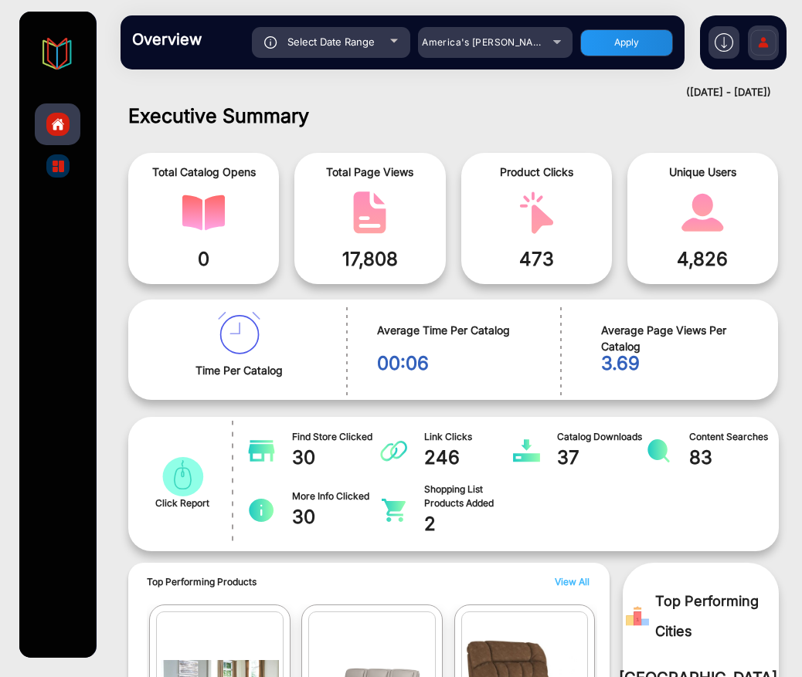
click at [368, 254] on span "17,808" at bounding box center [369, 260] width 127 height 28
click at [534, 256] on span "473" at bounding box center [536, 260] width 127 height 28
click at [764, 42] on img at bounding box center [763, 45] width 32 height 54
